Goal: Book appointment/travel/reservation

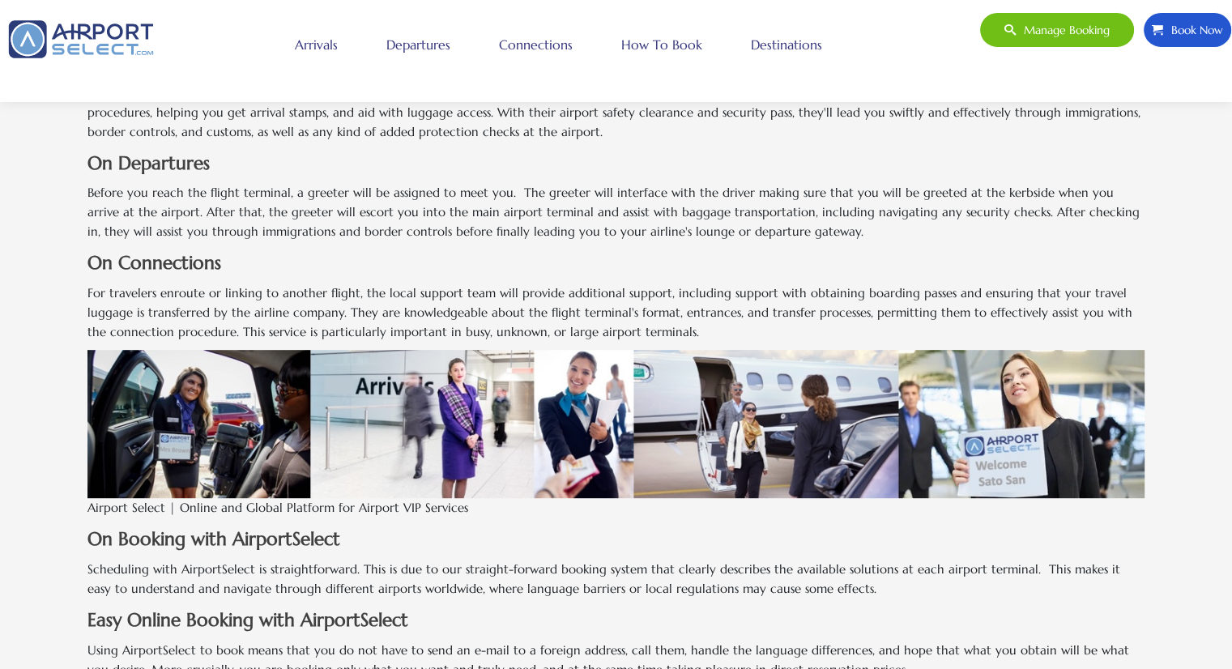
scroll to position [741, 0]
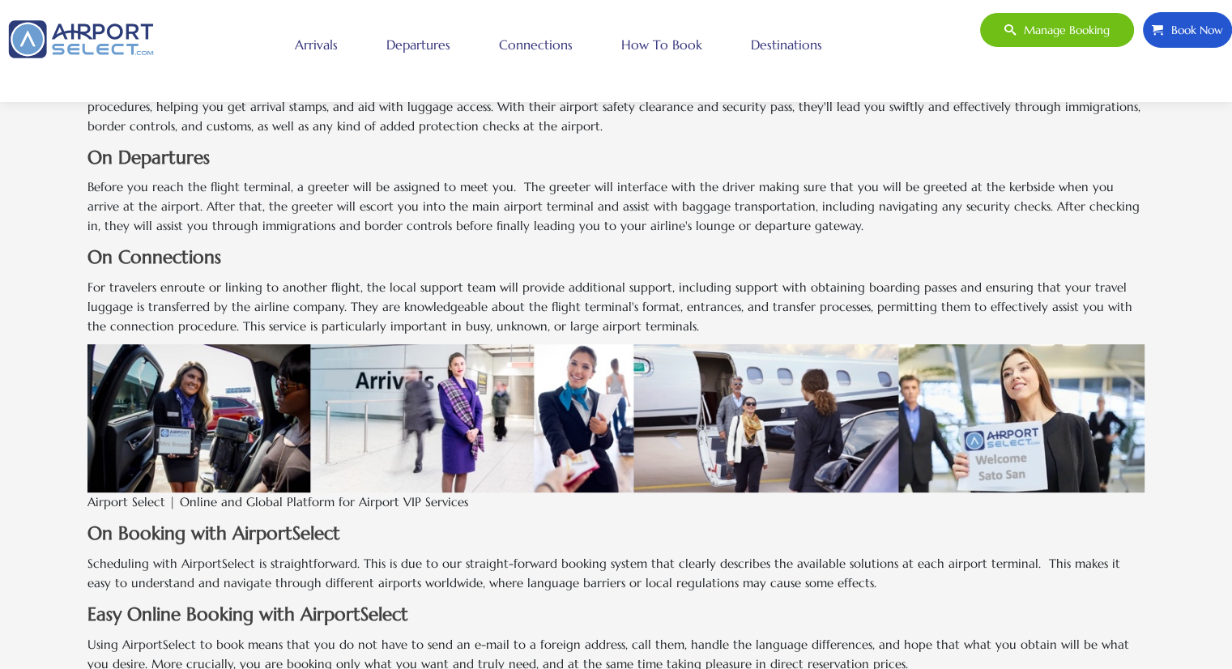
click at [1187, 23] on span "Book Now" at bounding box center [1193, 30] width 60 height 34
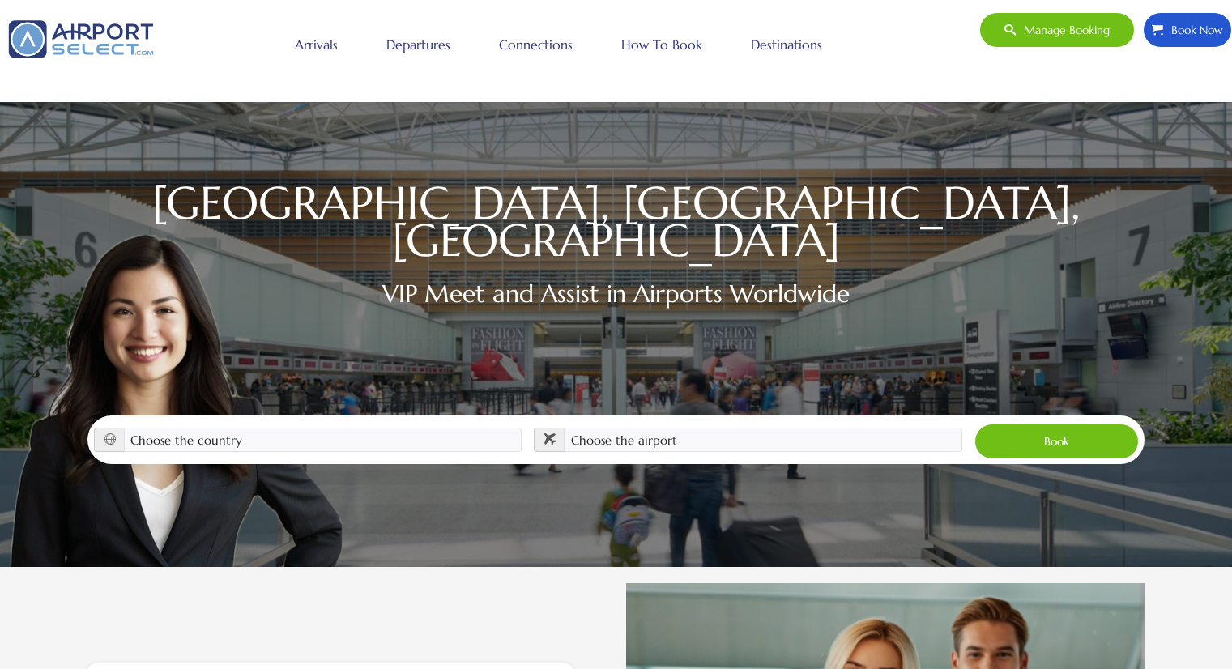
scroll to position [240, 0]
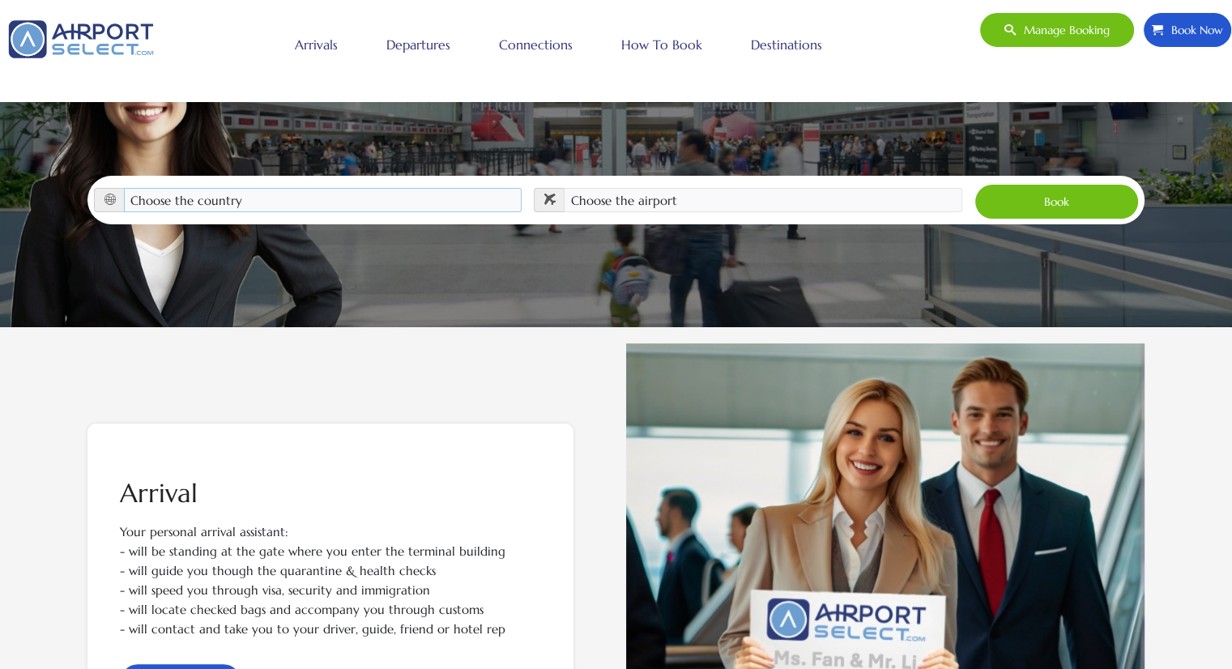
click at [376, 188] on select "Choose the country [GEOGRAPHIC_DATA] [GEOGRAPHIC_DATA] [GEOGRAPHIC_DATA] [GEOGR…" at bounding box center [323, 200] width 398 height 24
select select "PRT"
click at [124, 188] on select "Choose the country [GEOGRAPHIC_DATA] [GEOGRAPHIC_DATA] [GEOGRAPHIC_DATA] [GEOGR…" at bounding box center [323, 200] width 398 height 24
click at [619, 188] on select "Choose the airport [GEOGRAPHIC_DATA] ([PERSON_NAME][GEOGRAPHIC_DATA] ([GEOGRAPH…" at bounding box center [763, 200] width 398 height 24
select select "LIS"
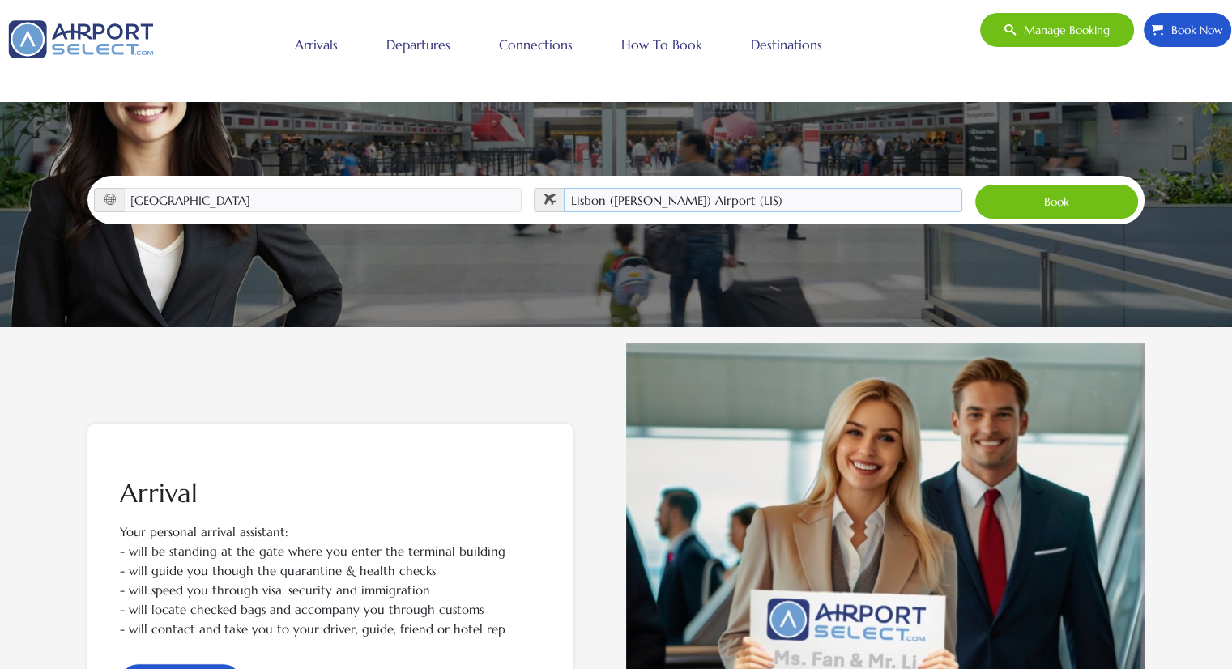
click at [564, 188] on select "Choose the airport [GEOGRAPHIC_DATA] ([PERSON_NAME][GEOGRAPHIC_DATA] ([GEOGRAPH…" at bounding box center [763, 200] width 398 height 24
click at [1017, 184] on button "Book" at bounding box center [1056, 202] width 164 height 36
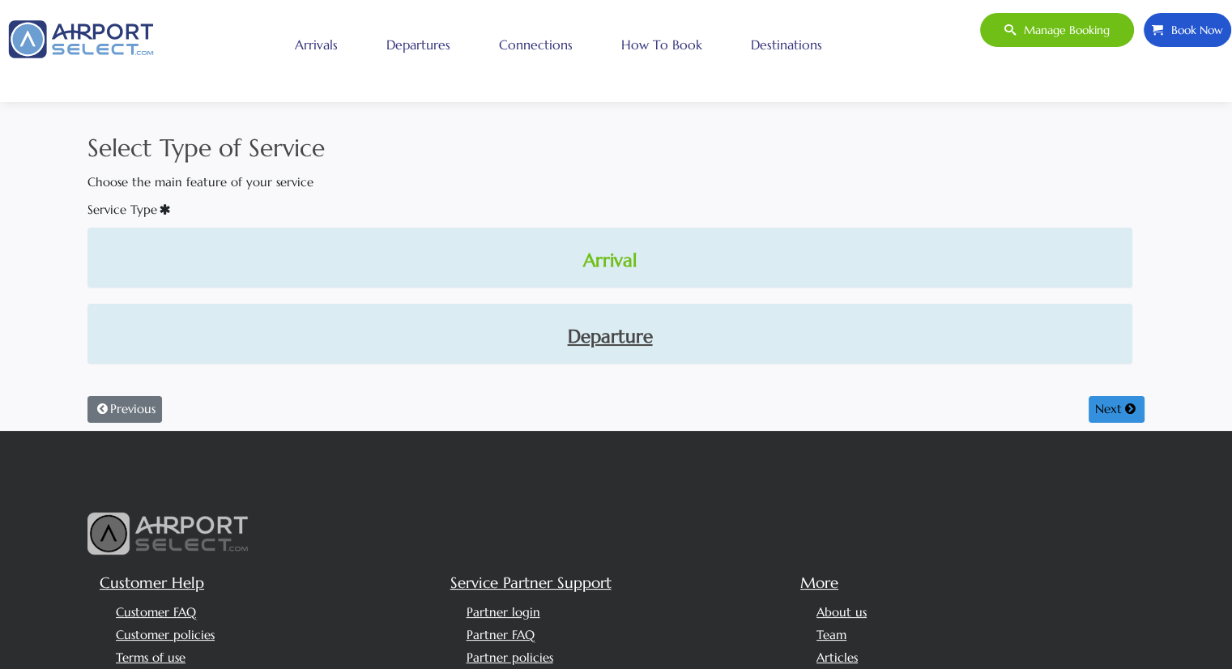
click at [601, 259] on link "Arrival" at bounding box center [609, 261] width 1019 height 28
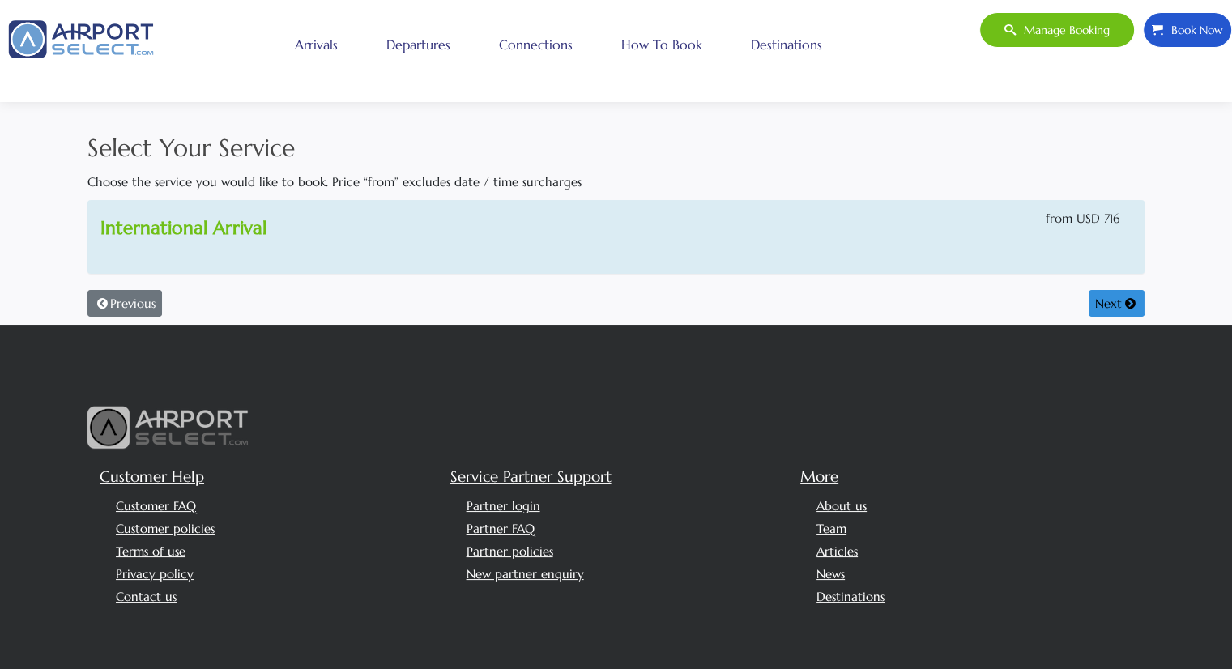
click at [183, 228] on link "International Arrival" at bounding box center [183, 227] width 166 height 23
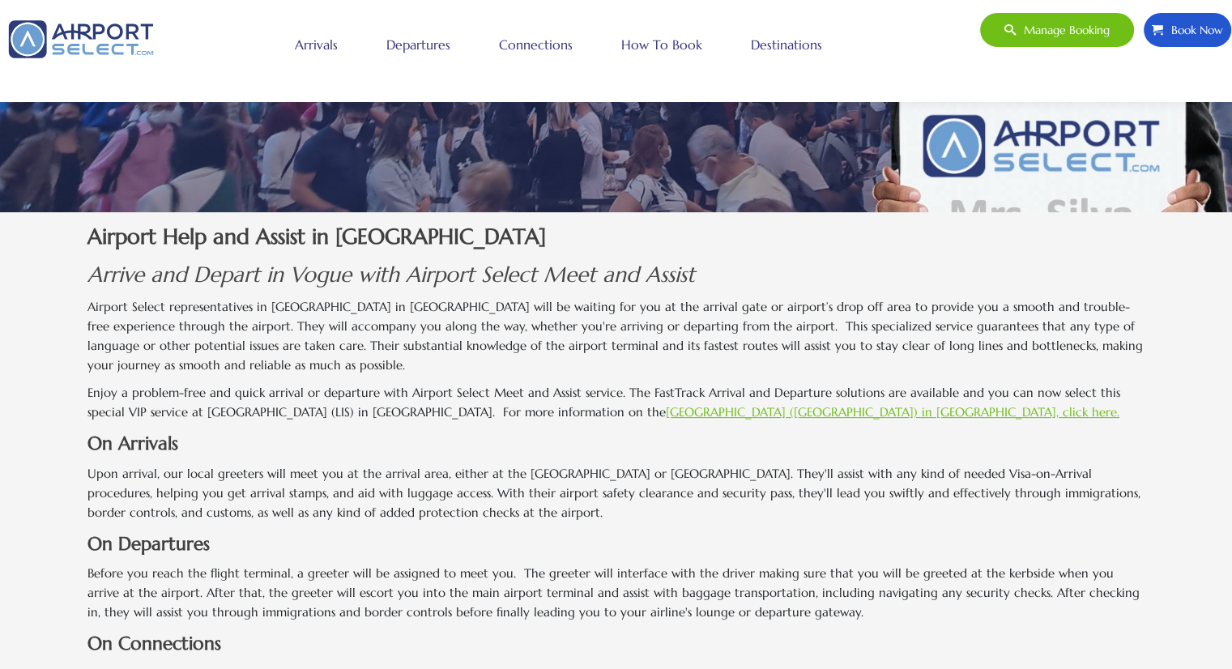
scroll to position [354, 0]
click at [666, 411] on link "Lisbon Airport (LIS) in Portugal, click here." at bounding box center [892, 412] width 453 height 15
